Goal: Transaction & Acquisition: Download file/media

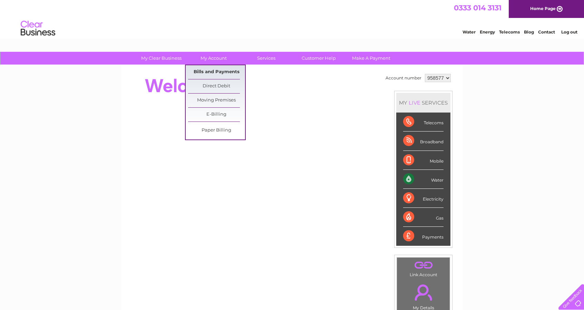
click at [226, 74] on link "Bills and Payments" at bounding box center [216, 72] width 57 height 14
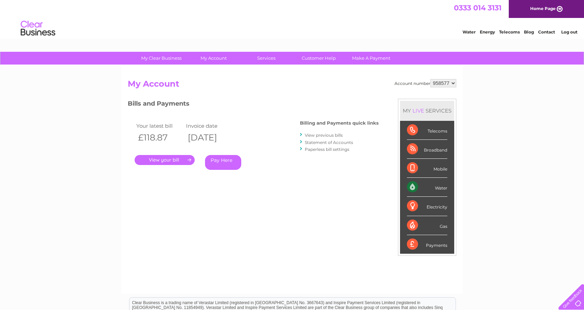
click at [172, 159] on link "." at bounding box center [165, 160] width 60 height 10
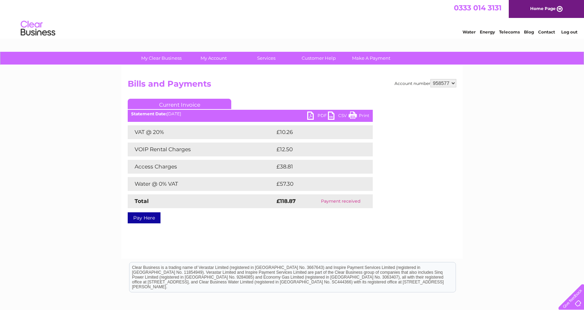
click at [450, 83] on select "958577" at bounding box center [443, 83] width 26 height 8
click at [481, 84] on div "My Clear Business Login Details My Details My Preferences Link Account My Accou…" at bounding box center [292, 214] width 584 height 325
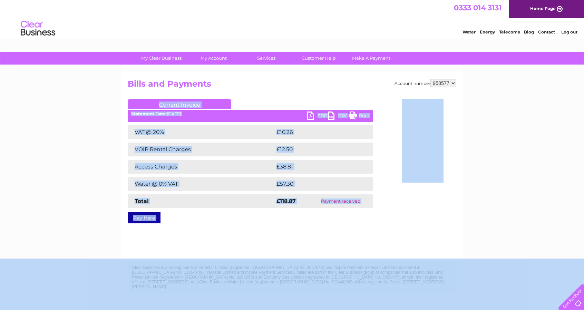
drag, startPoint x: 481, startPoint y: 84, endPoint x: 548, endPoint y: 326, distance: 251.3
click at [548, 310] on html "My Clear Business Login Details My Details My Preferences Link Account My Accou…" at bounding box center [292, 191] width 584 height 382
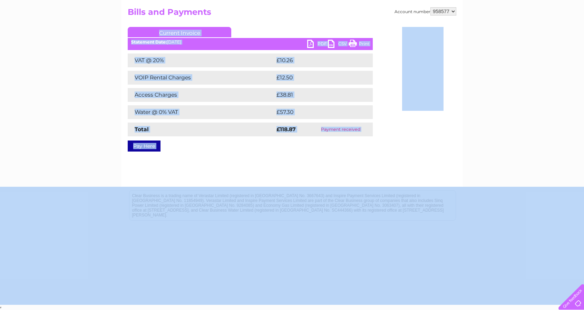
click at [523, 140] on div "My Clear Business Login Details My Details My Preferences Link Account My Accou…" at bounding box center [292, 142] width 584 height 325
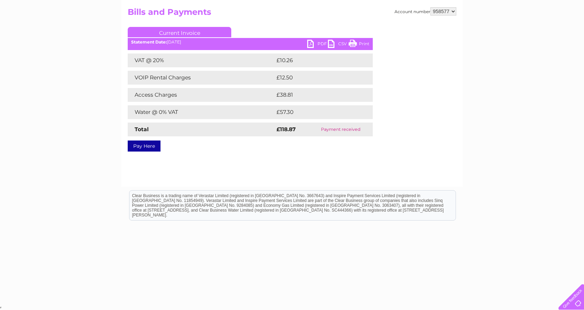
scroll to position [71, 0]
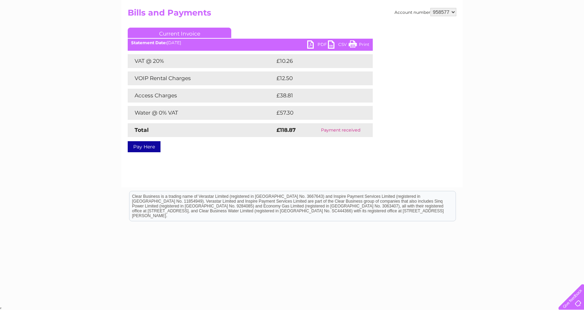
click at [391, 166] on div "Account number 958577 Bills and Payments Current Invoice PDF CSV Print VAT @ 20%" at bounding box center [292, 90] width 342 height 193
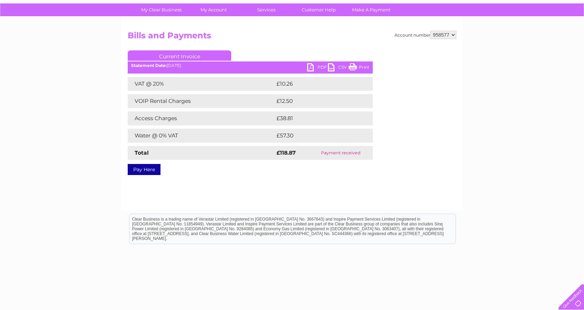
scroll to position [50, 0]
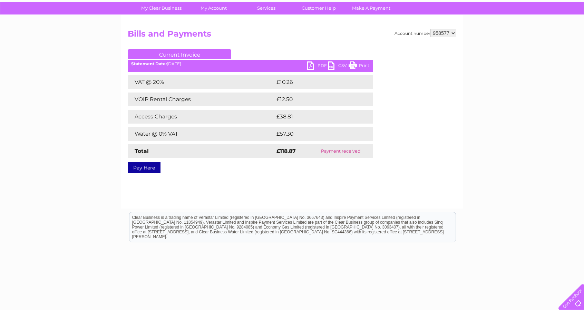
drag, startPoint x: 265, startPoint y: 42, endPoint x: 308, endPoint y: 33, distance: 44.4
click at [308, 33] on h2 "Bills and Payments" at bounding box center [292, 35] width 329 height 13
click at [353, 50] on ul "Current Invoice" at bounding box center [250, 55] width 245 height 13
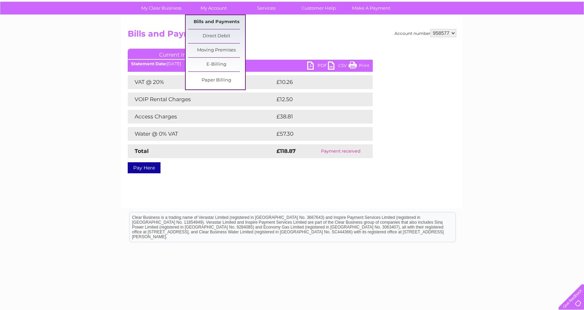
click at [214, 20] on link "Bills and Payments" at bounding box center [216, 22] width 57 height 14
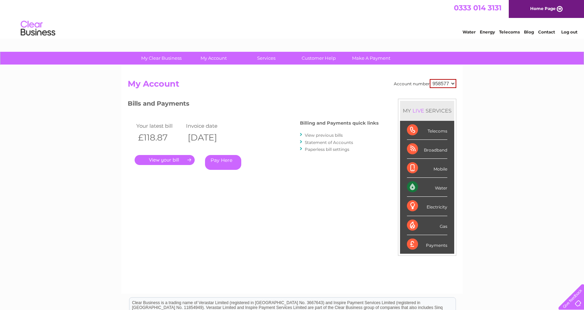
click at [325, 135] on link "View previous bills" at bounding box center [324, 135] width 38 height 5
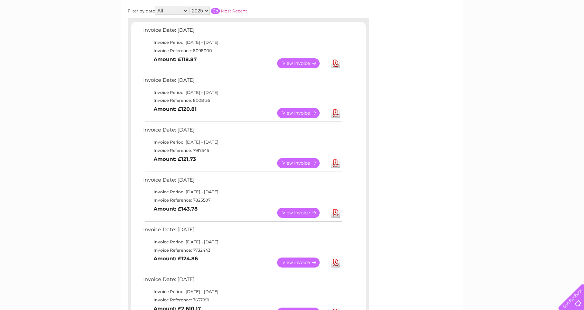
scroll to position [87, 0]
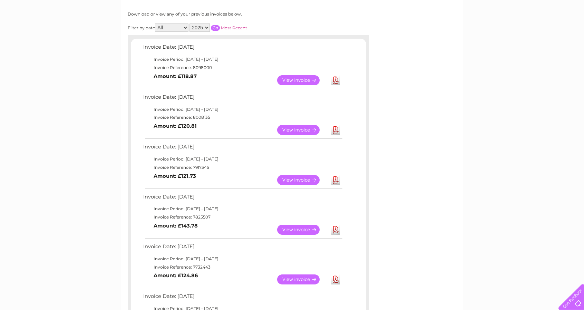
click at [204, 30] on select "2025 2024 2023 2022" at bounding box center [199, 27] width 20 height 8
click at [190, 23] on select "2025 2024 2023 2022" at bounding box center [199, 27] width 20 height 8
click at [215, 28] on input "button" at bounding box center [215, 28] width 9 height 6
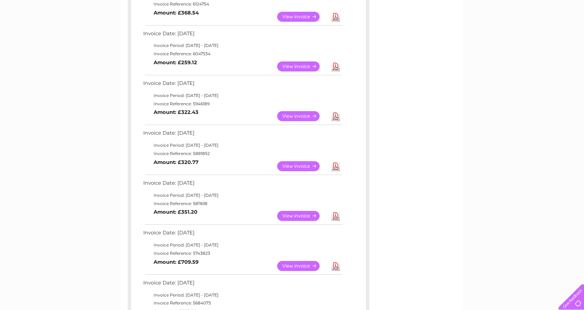
scroll to position [236, 0]
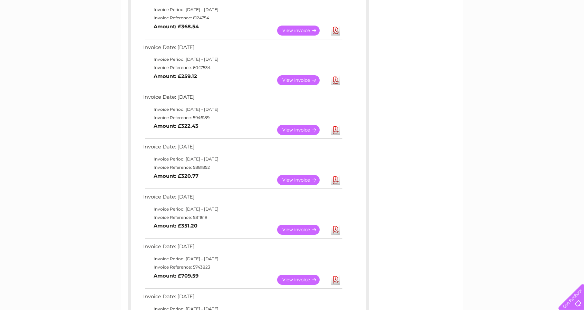
click at [337, 82] on link "Download" at bounding box center [335, 80] width 9 height 10
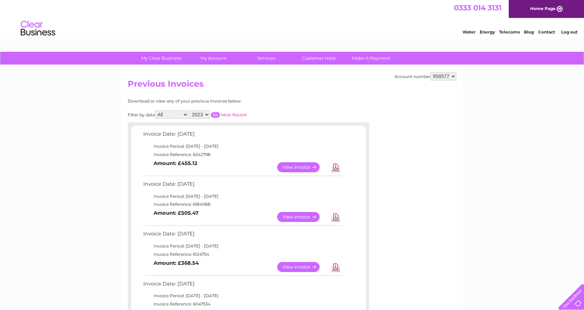
click at [203, 111] on select "2025 2024 2023 2022" at bounding box center [199, 114] width 20 height 8
select select "2025"
click at [190, 110] on select "2025 2024 2023 2022" at bounding box center [199, 114] width 20 height 8
click at [217, 112] on input "button" at bounding box center [215, 115] width 9 height 6
click at [335, 166] on link "Download" at bounding box center [335, 167] width 9 height 10
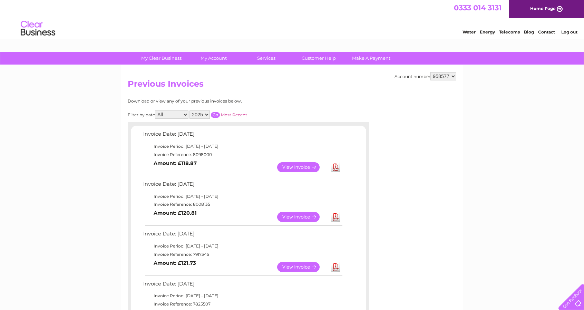
click at [510, 31] on link "Telecoms" at bounding box center [509, 31] width 21 height 5
